Goal: Information Seeking & Learning: Learn about a topic

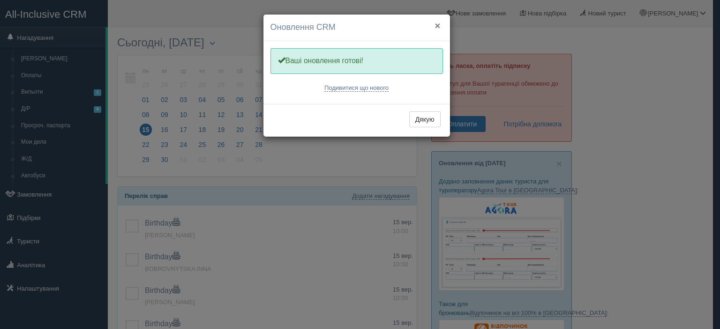
click at [439, 26] on button "×" at bounding box center [437, 26] width 6 height 10
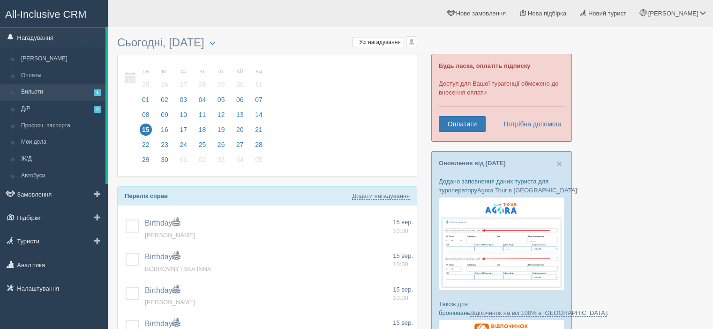
click at [54, 87] on link "Вильоти 1" at bounding box center [61, 92] width 89 height 17
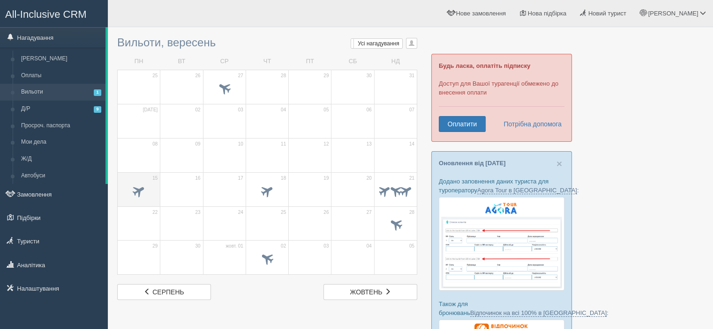
click at [144, 181] on td "15" at bounding box center [139, 189] width 43 height 34
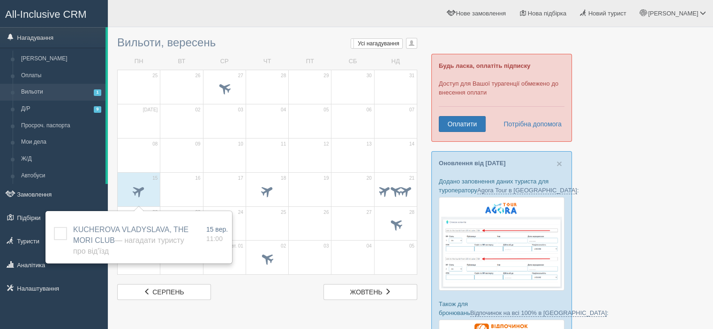
click at [617, 101] on div at bounding box center [410, 293] width 586 height 523
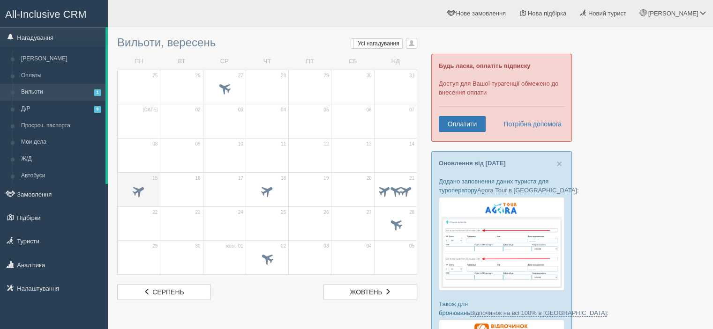
click at [141, 193] on span at bounding box center [138, 190] width 15 height 15
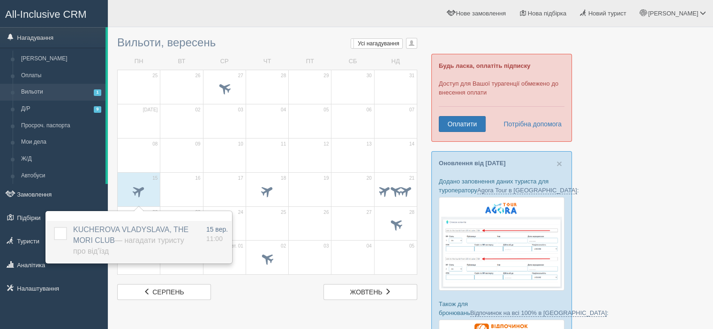
click at [134, 228] on span "KUCHEROVA VLADYSLAVA, THE MORI CLUB — Нагадати туристу про від'їзд" at bounding box center [130, 241] width 115 height 30
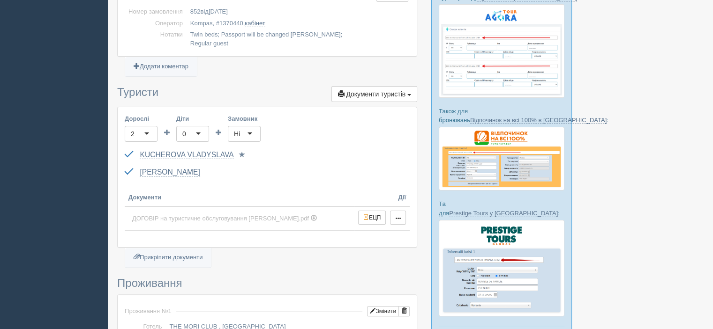
scroll to position [187, 0]
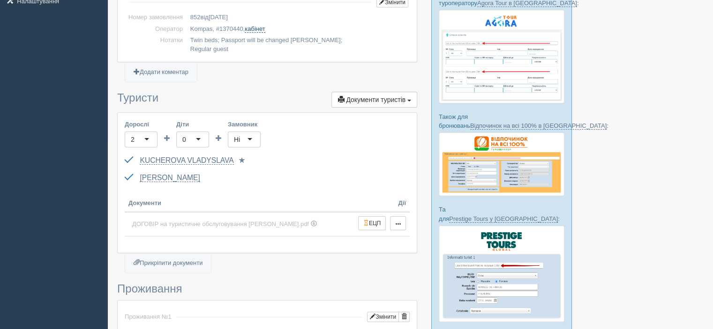
click at [260, 28] on link "кабінет" at bounding box center [255, 28] width 20 height 7
